Goal: Find specific page/section: Find specific page/section

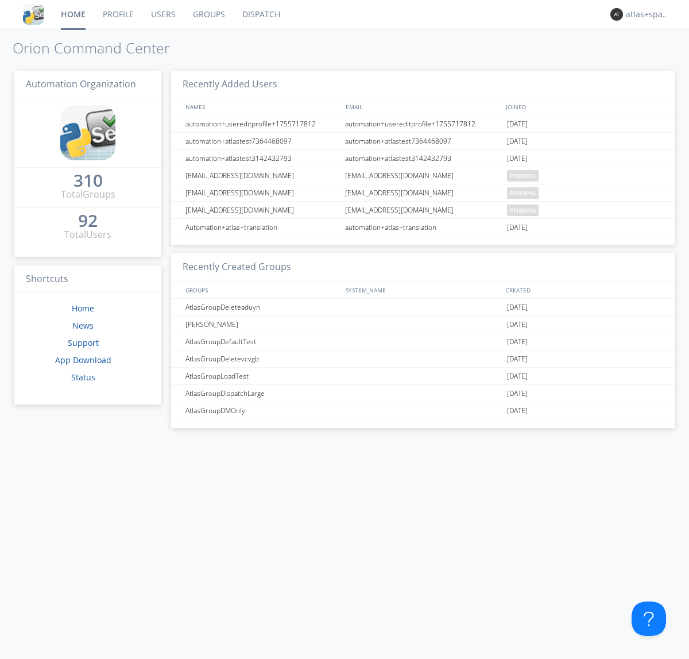
click at [260, 14] on link "Dispatch" at bounding box center [261, 14] width 55 height 29
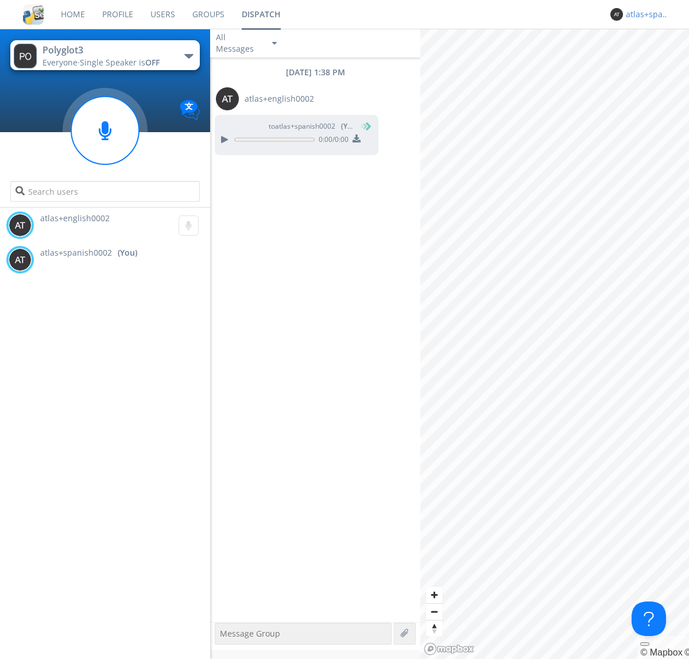
click at [644, 14] on div "atlas+spanish0002" at bounding box center [647, 14] width 43 height 11
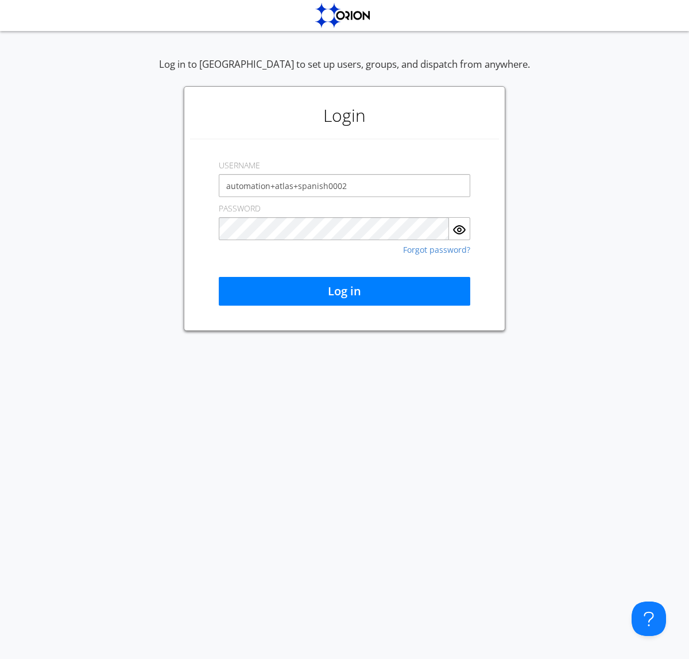
type input "automation+atlas+spanish0002"
click at [345, 291] on button "Log in" at bounding box center [345, 291] width 252 height 29
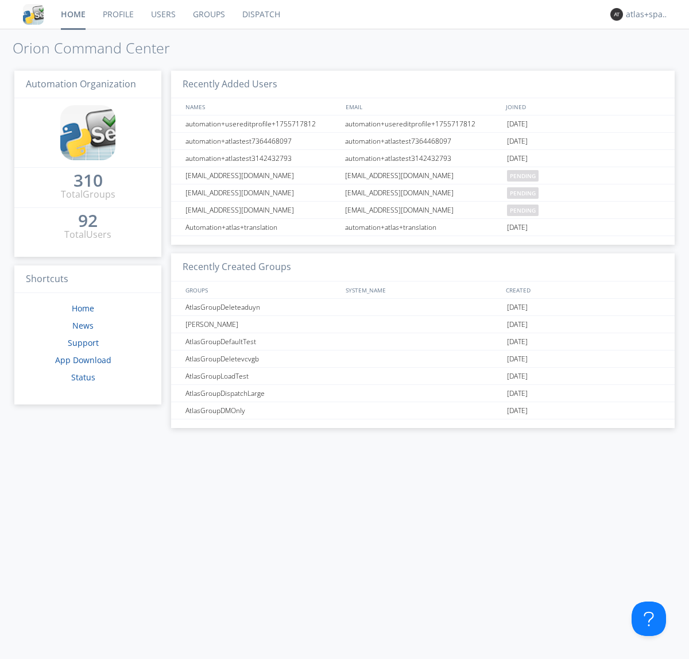
click at [260, 14] on link "Dispatch" at bounding box center [261, 14] width 55 height 29
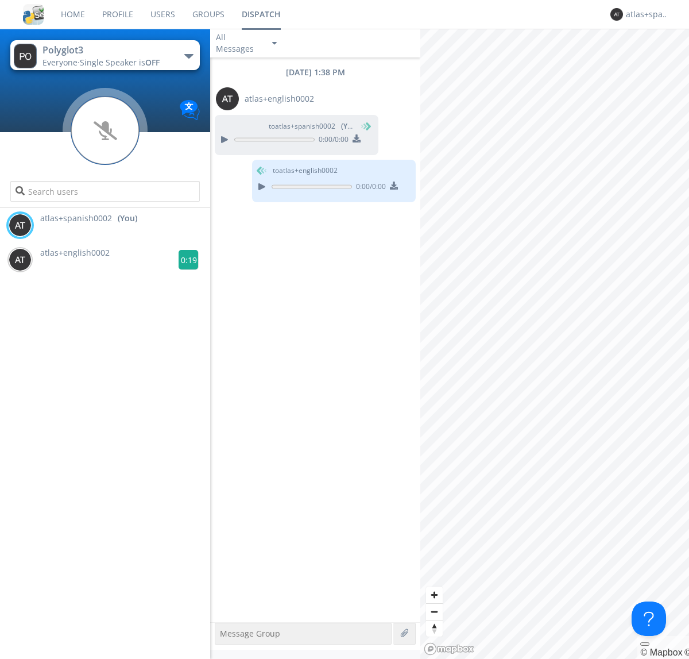
click at [184, 260] on g at bounding box center [189, 260] width 20 height 20
